Goal: Information Seeking & Learning: Understand process/instructions

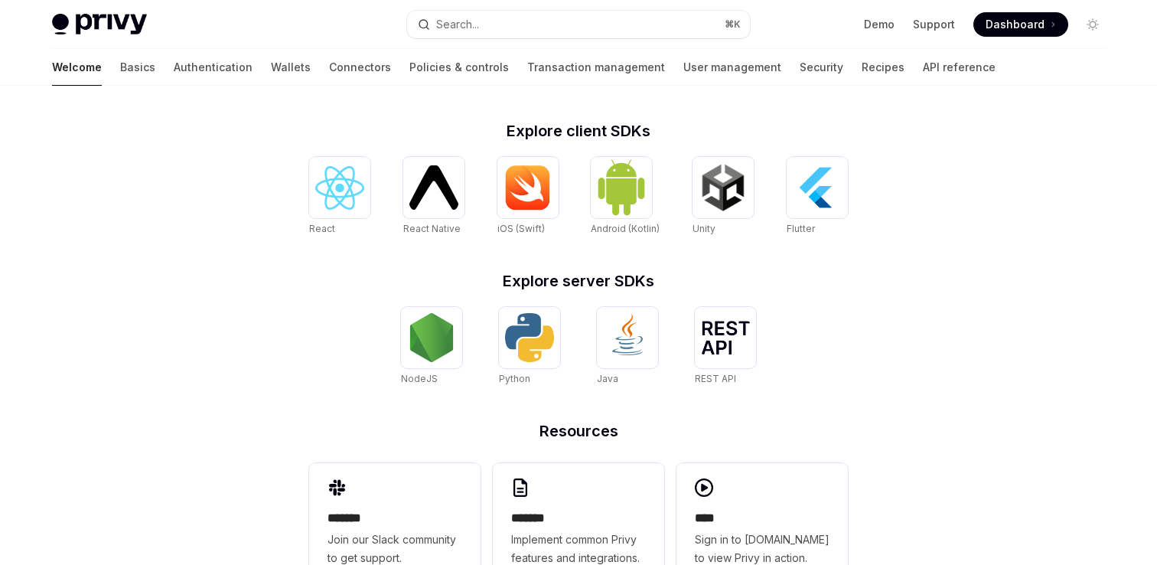
scroll to position [649, 0]
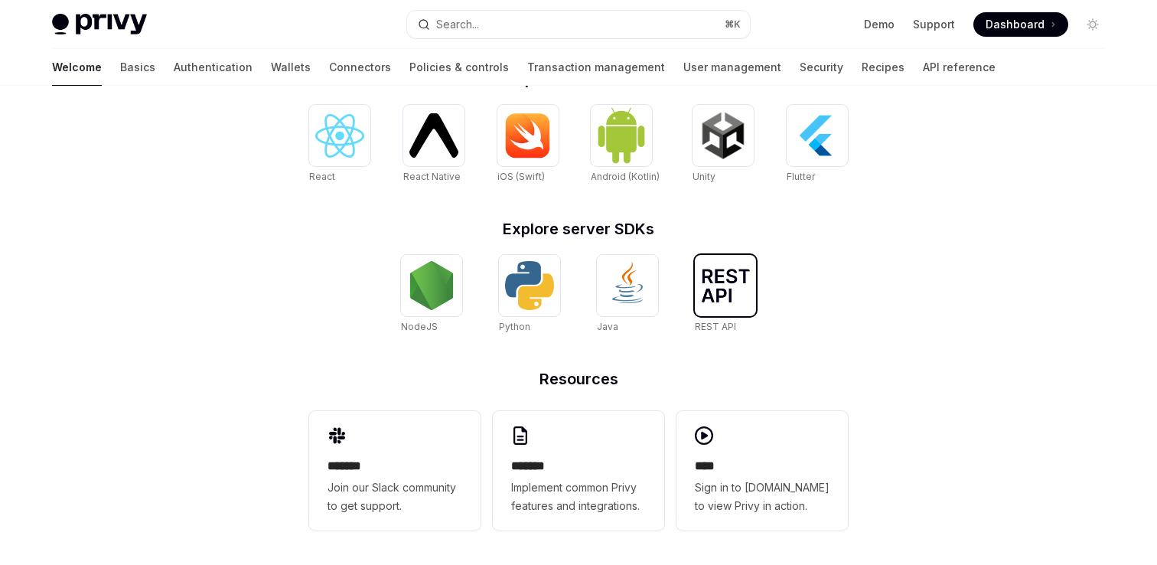
click at [712, 295] on img at bounding box center [725, 285] width 49 height 34
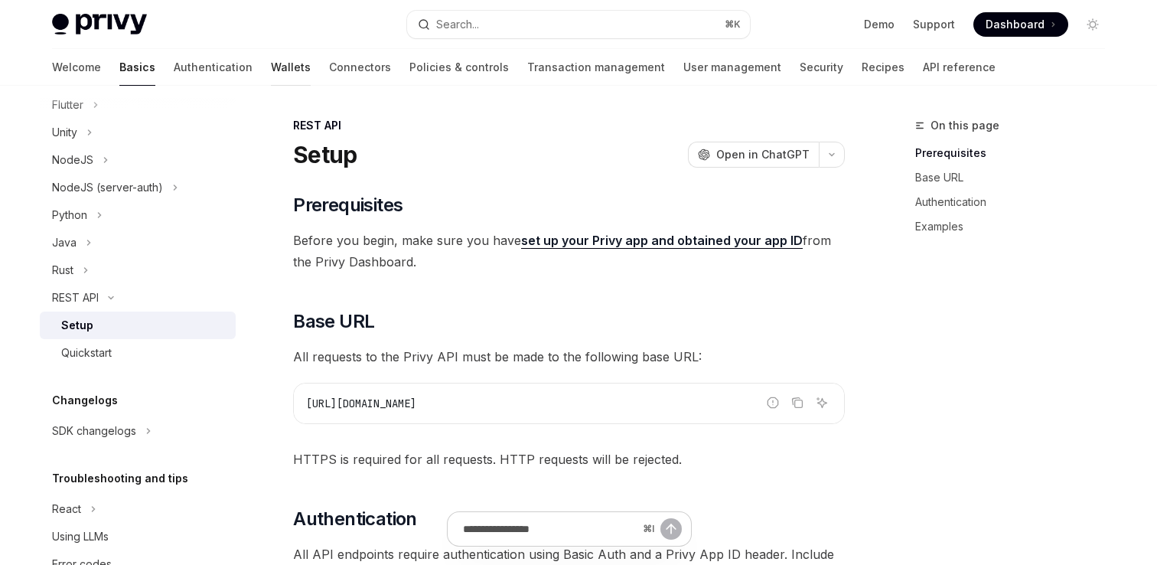
click at [271, 72] on link "Wallets" at bounding box center [291, 67] width 40 height 37
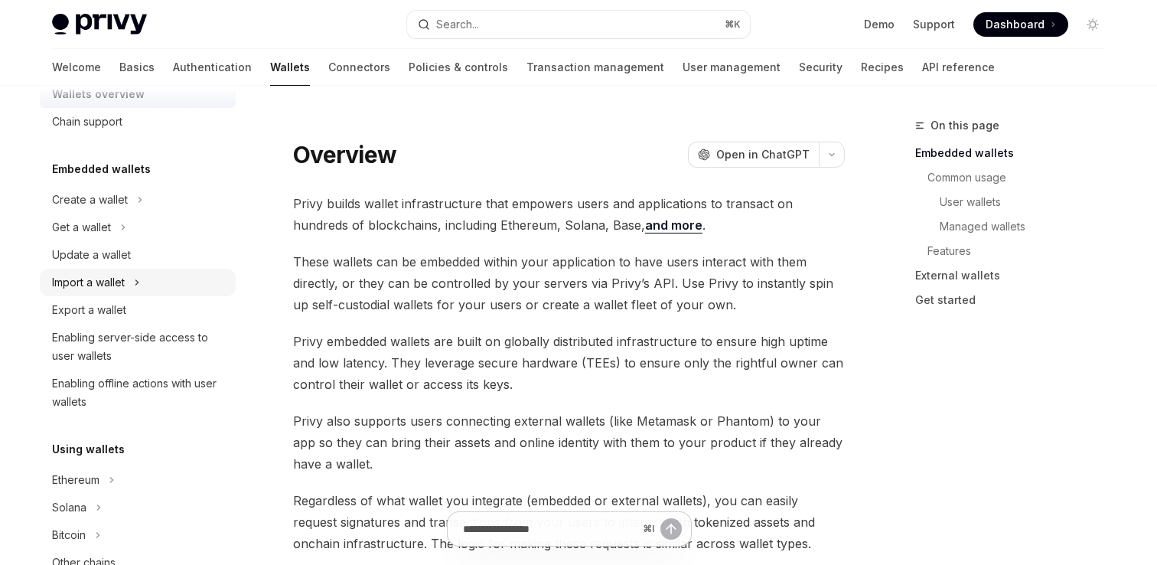
scroll to position [38, 0]
click at [145, 198] on button "Create a wallet" at bounding box center [138, 199] width 196 height 28
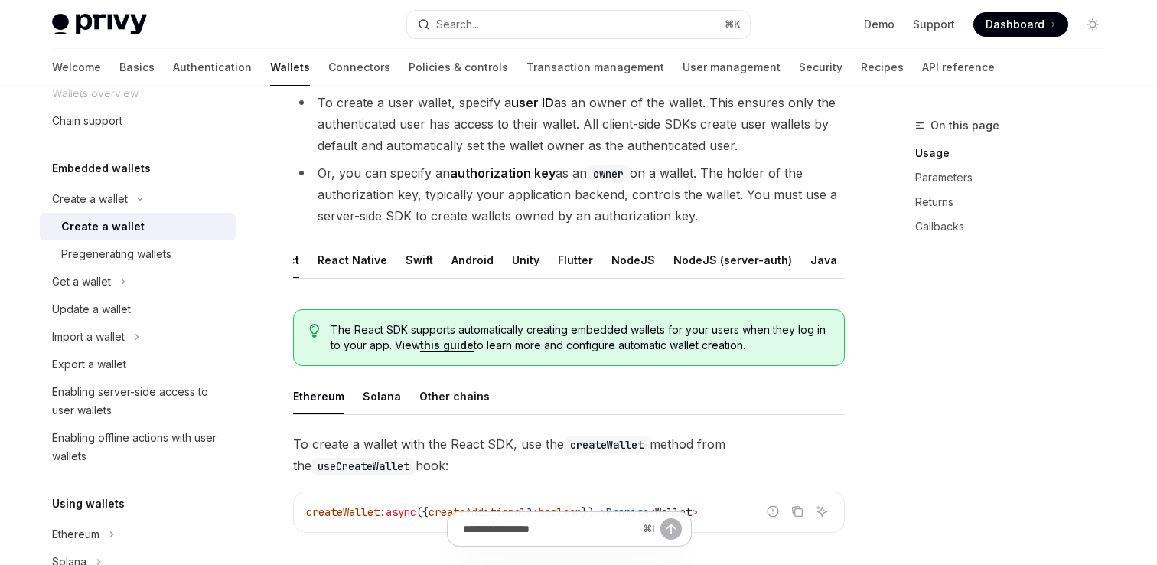
scroll to position [0, 104]
click at [776, 261] on div "REST API" at bounding box center [800, 260] width 48 height 36
type textarea "*"
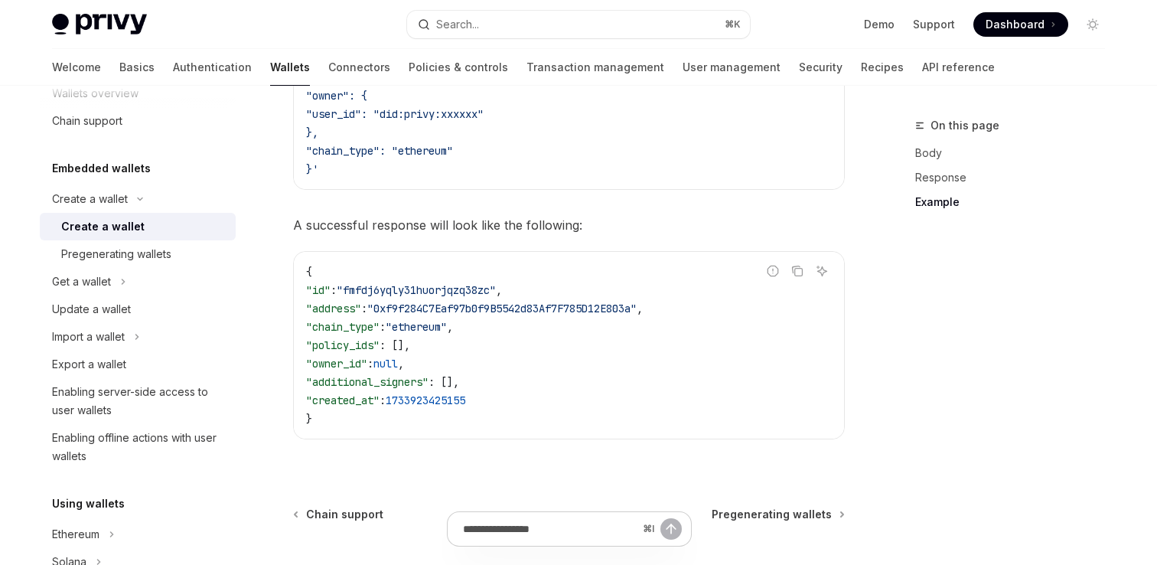
scroll to position [2277, 0]
